Goal: Task Accomplishment & Management: Manage account settings

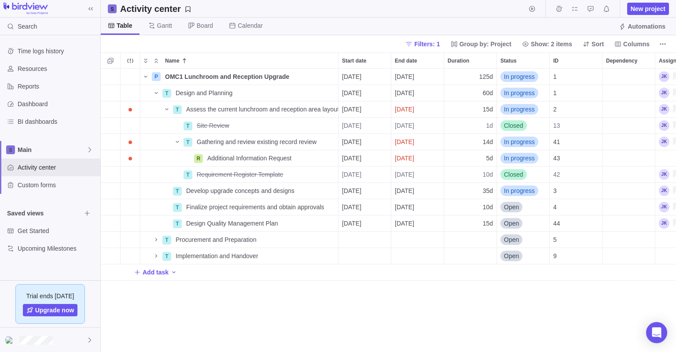
scroll to position [284, 576]
click at [51, 55] on span "Time logs history" at bounding box center [57, 51] width 79 height 9
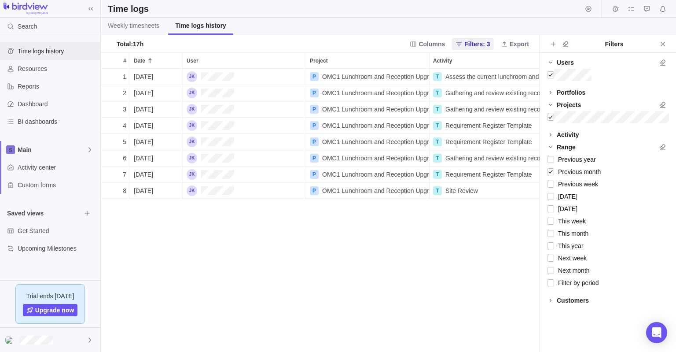
scroll to position [284, 439]
click at [662, 43] on icon "Close" at bounding box center [663, 44] width 7 height 7
